Goal: Check status

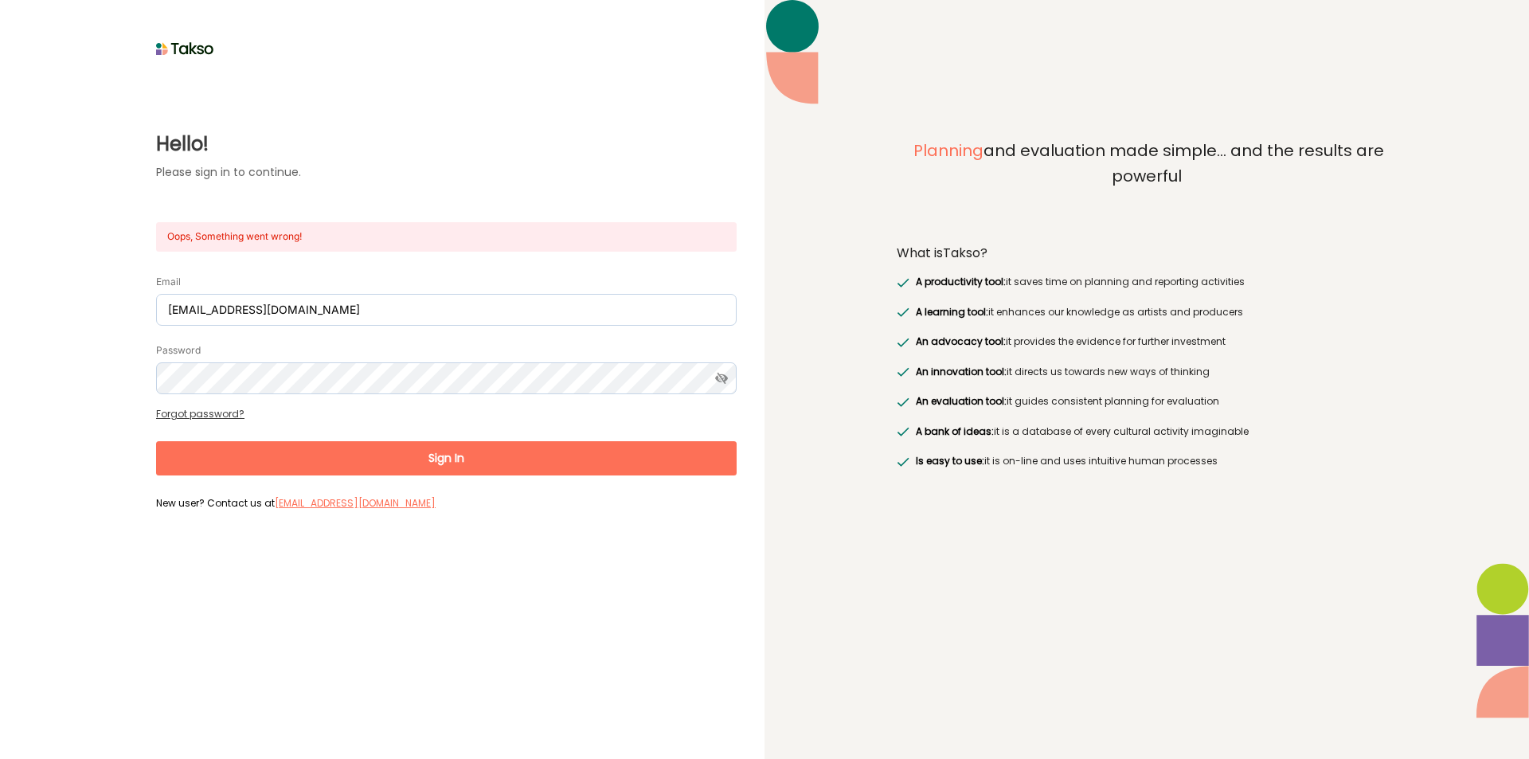
click at [434, 469] on button "Sign In" at bounding box center [446, 458] width 580 height 34
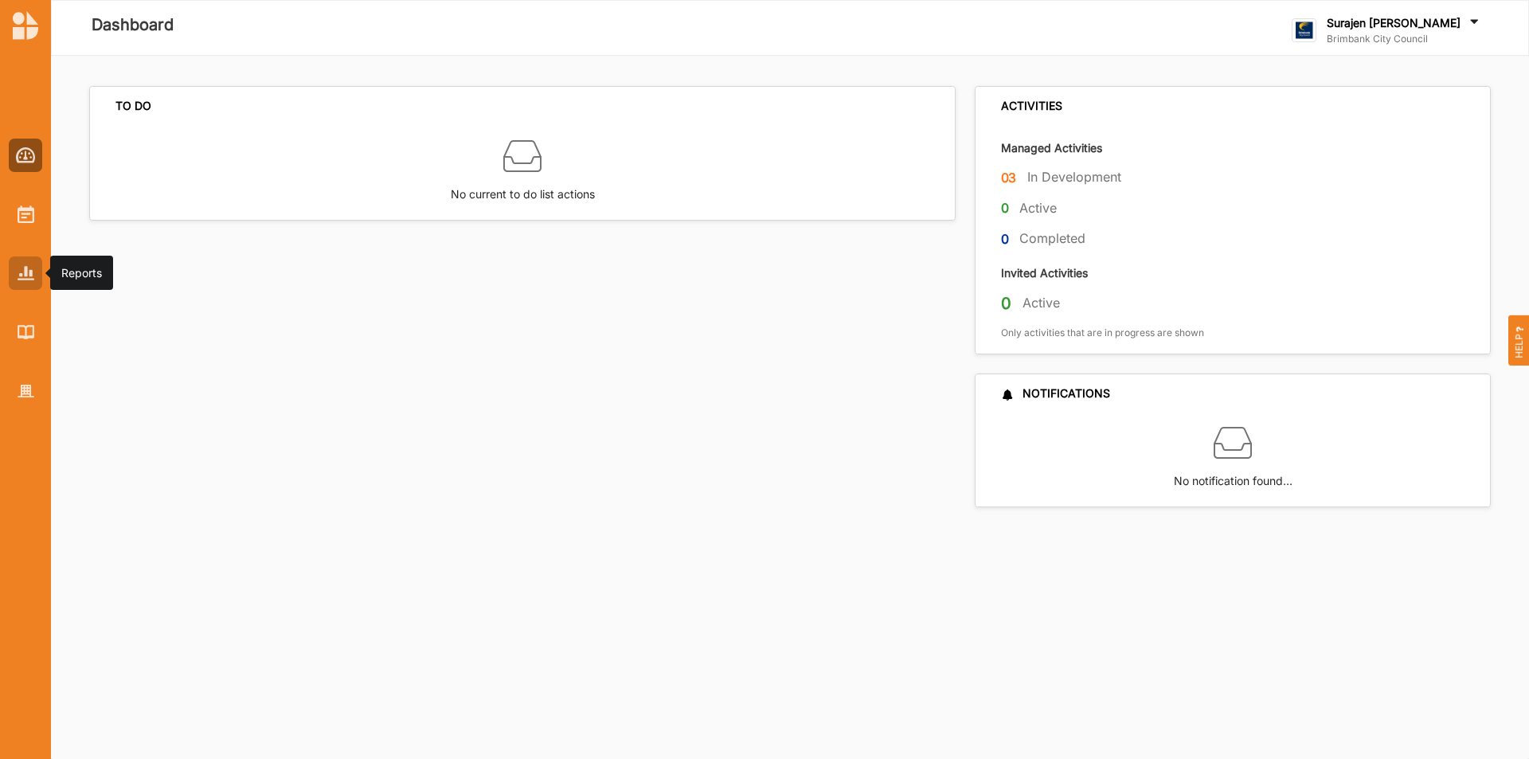
click at [16, 286] on div at bounding box center [25, 272] width 33 height 33
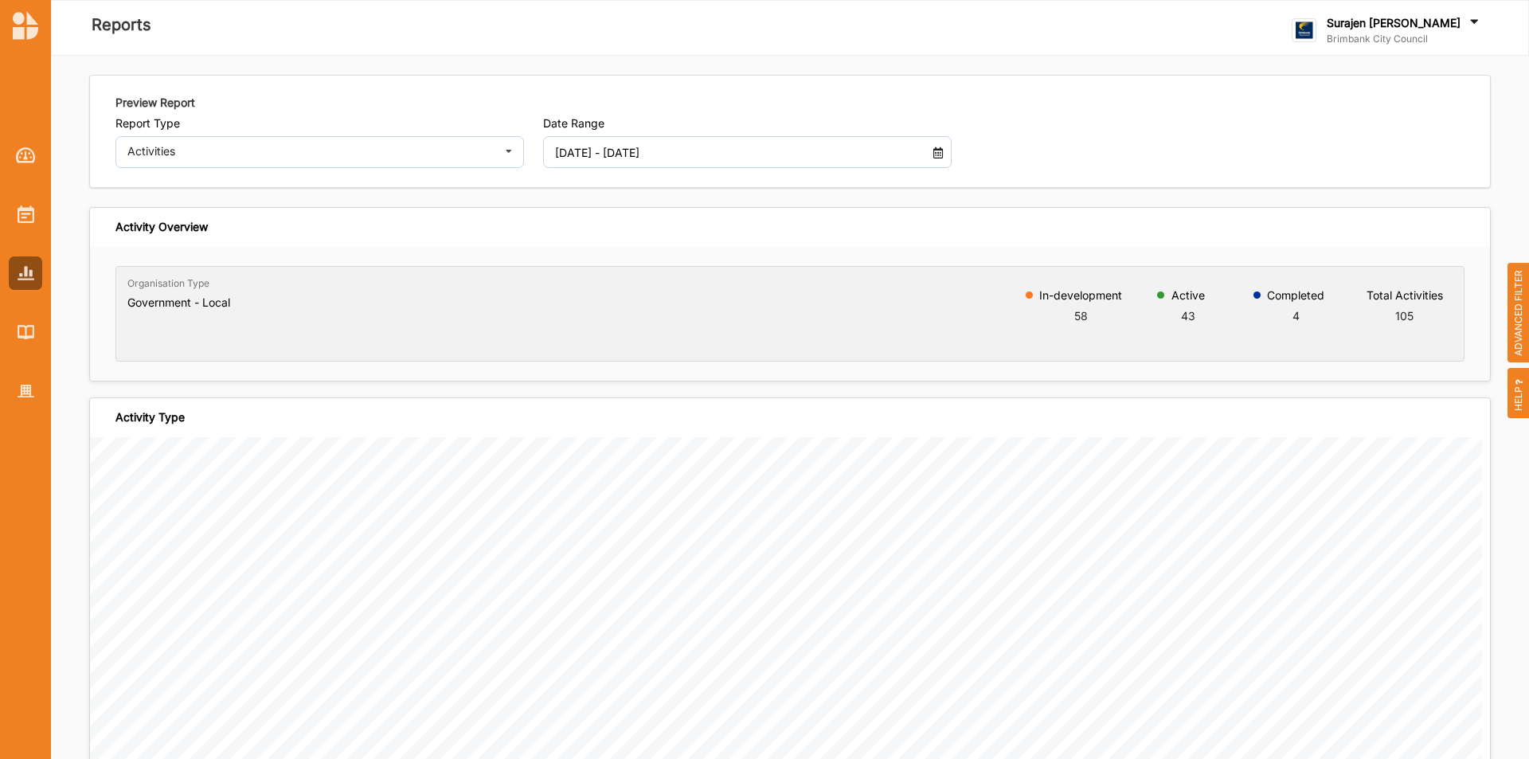
click at [735, 164] on input "[DATE] - [DATE]" at bounding box center [730, 152] width 369 height 32
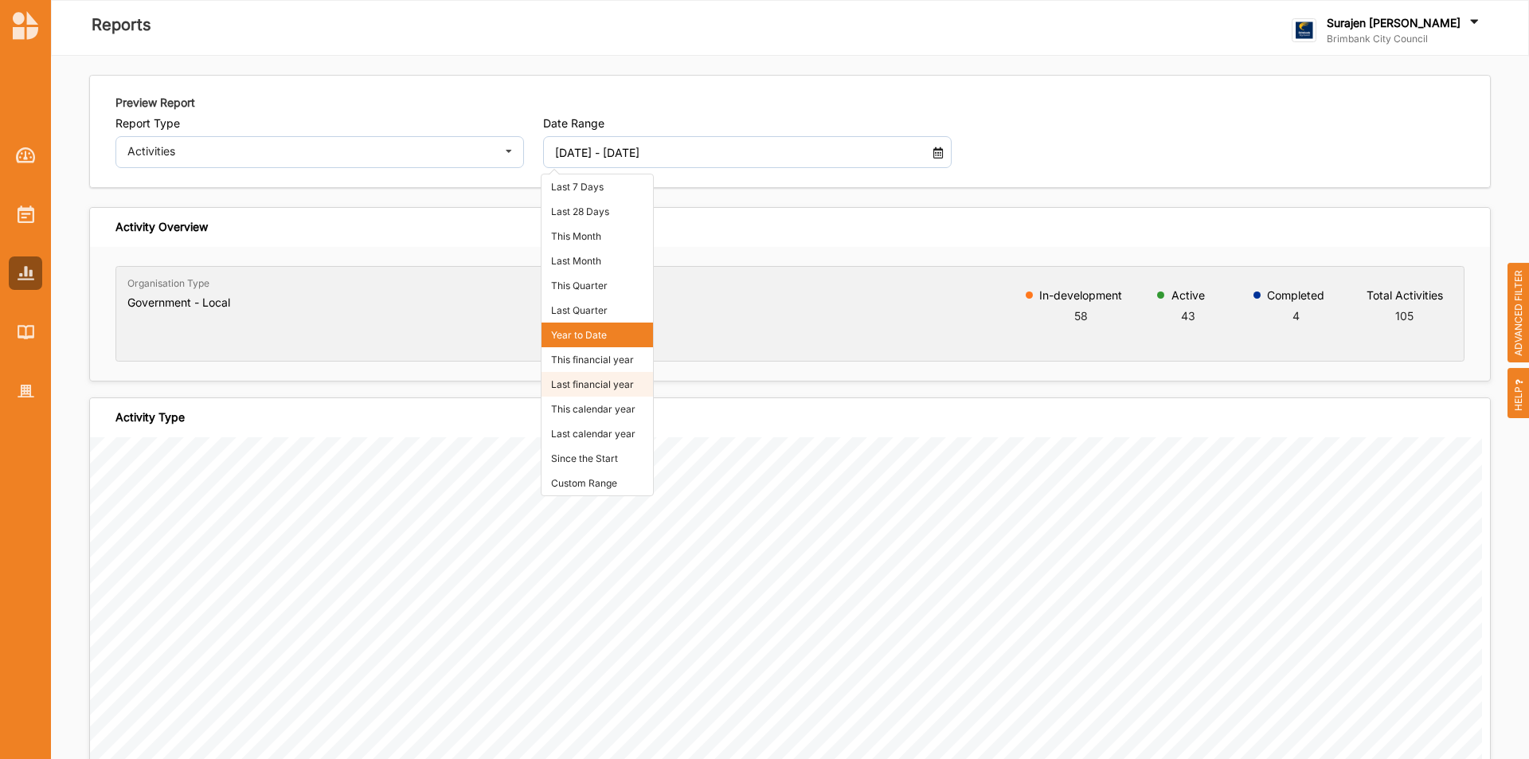
click at [608, 378] on li "Last financial year" at bounding box center [596, 384] width 111 height 25
type input "[DATE] - [DATE]"
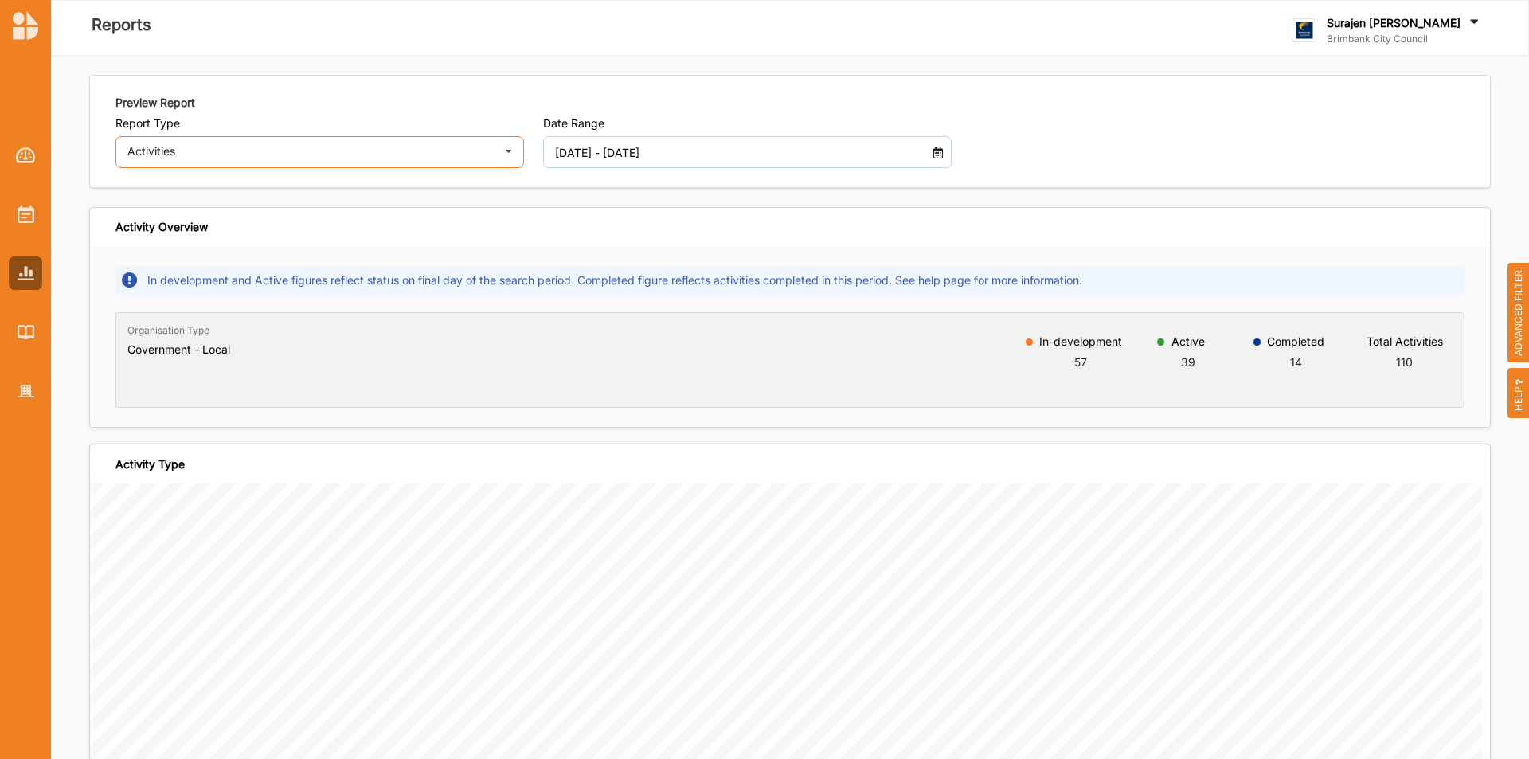
click at [377, 155] on div "Activities Activities Outcomes Inputs & Outputs Management Summary" at bounding box center [319, 152] width 408 height 32
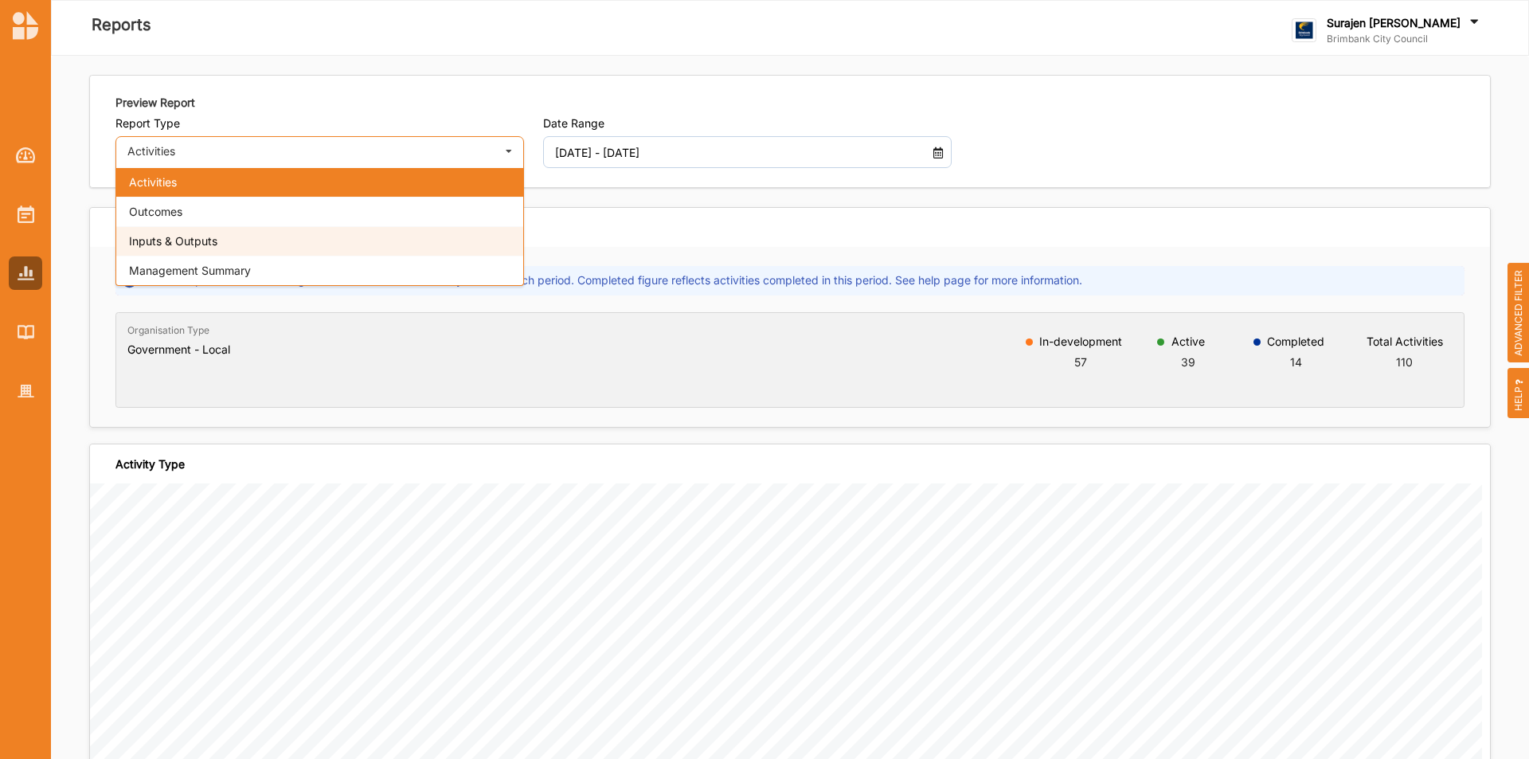
click at [285, 250] on div "Inputs & Outputs" at bounding box center [319, 240] width 407 height 29
